Goal: Information Seeking & Learning: Learn about a topic

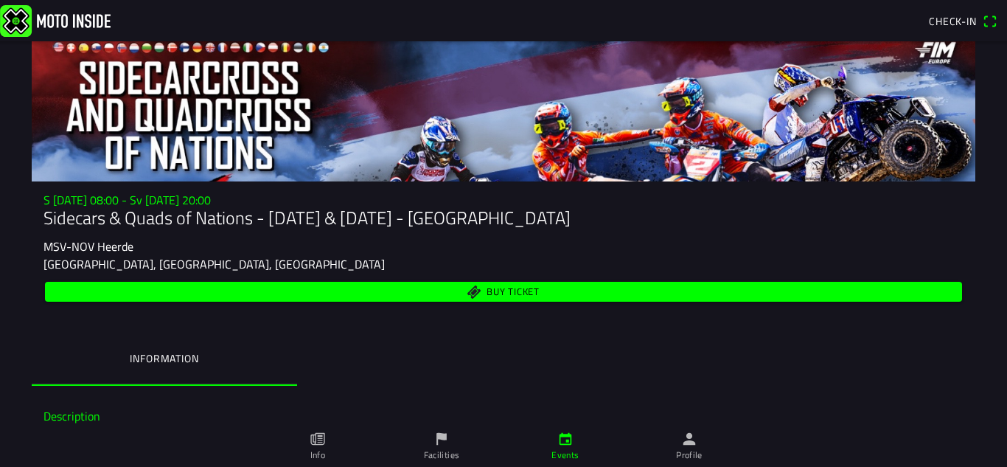
click at [785, 354] on ion-segment "Information" at bounding box center [504, 360] width 944 height 52
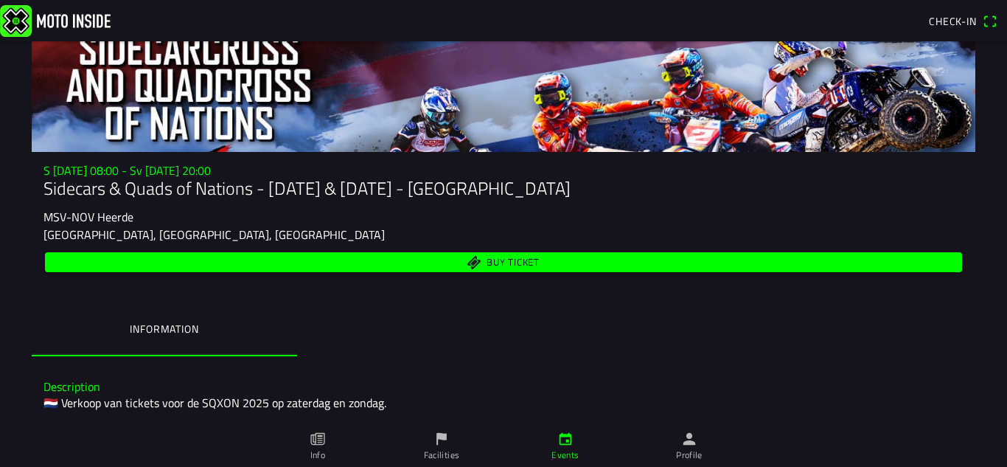
scroll to position [147, 0]
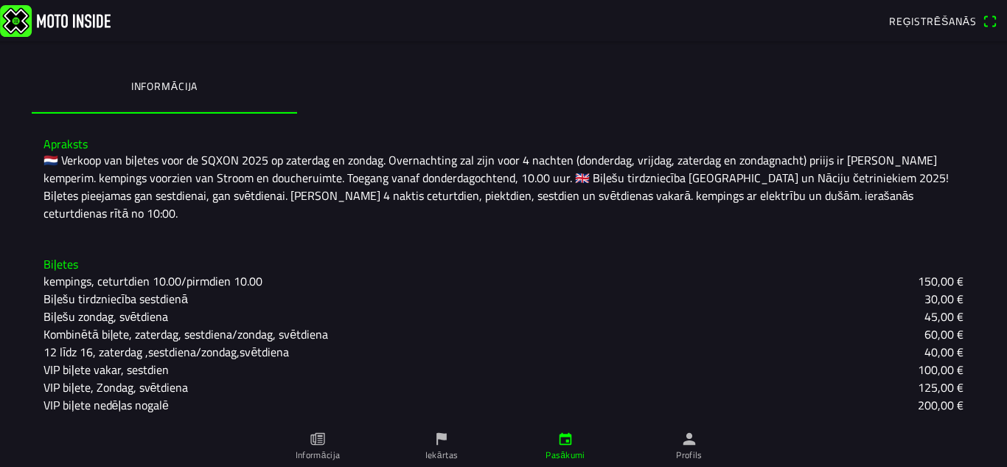
scroll to position [254, 0]
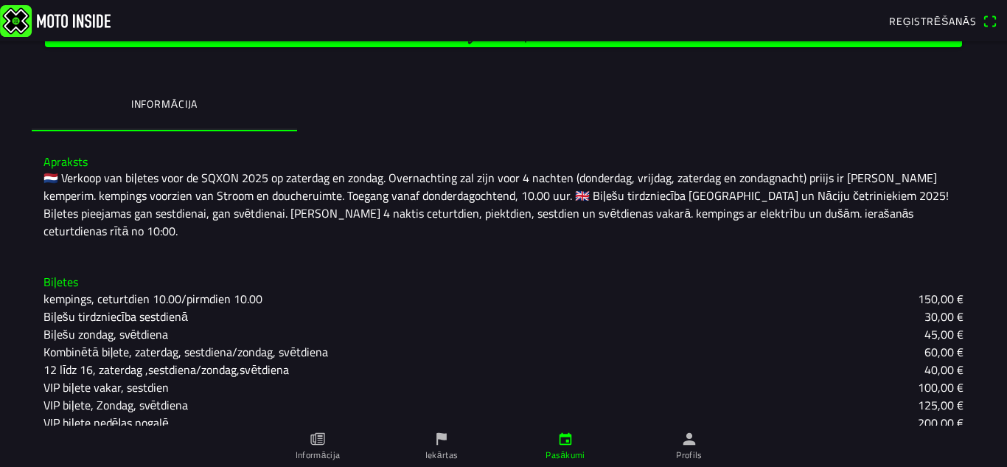
click at [698, 343] on div "Kombinētā biļete, zaterdag, sestdiena/zondag, svētdiena 60,00 €" at bounding box center [504, 352] width 920 height 18
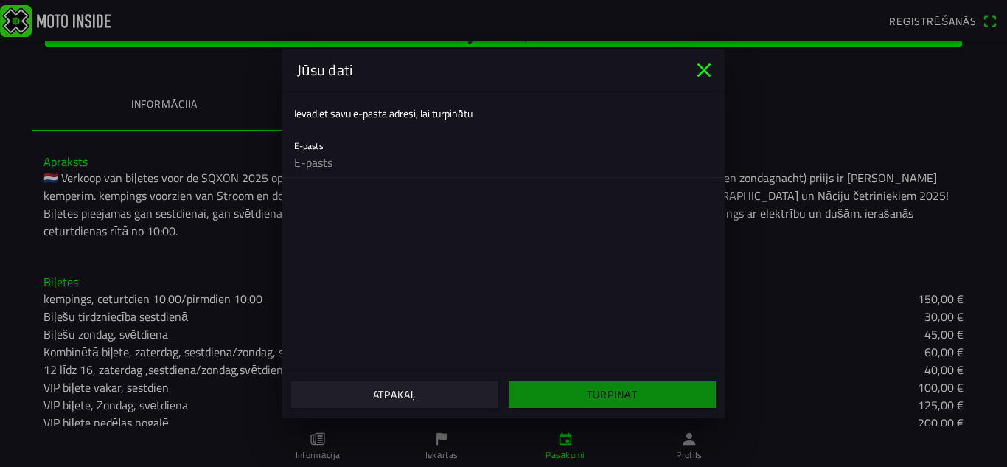
click at [700, 72] on icon "close" at bounding box center [704, 70] width 24 height 24
